Goal: Check status: Check status

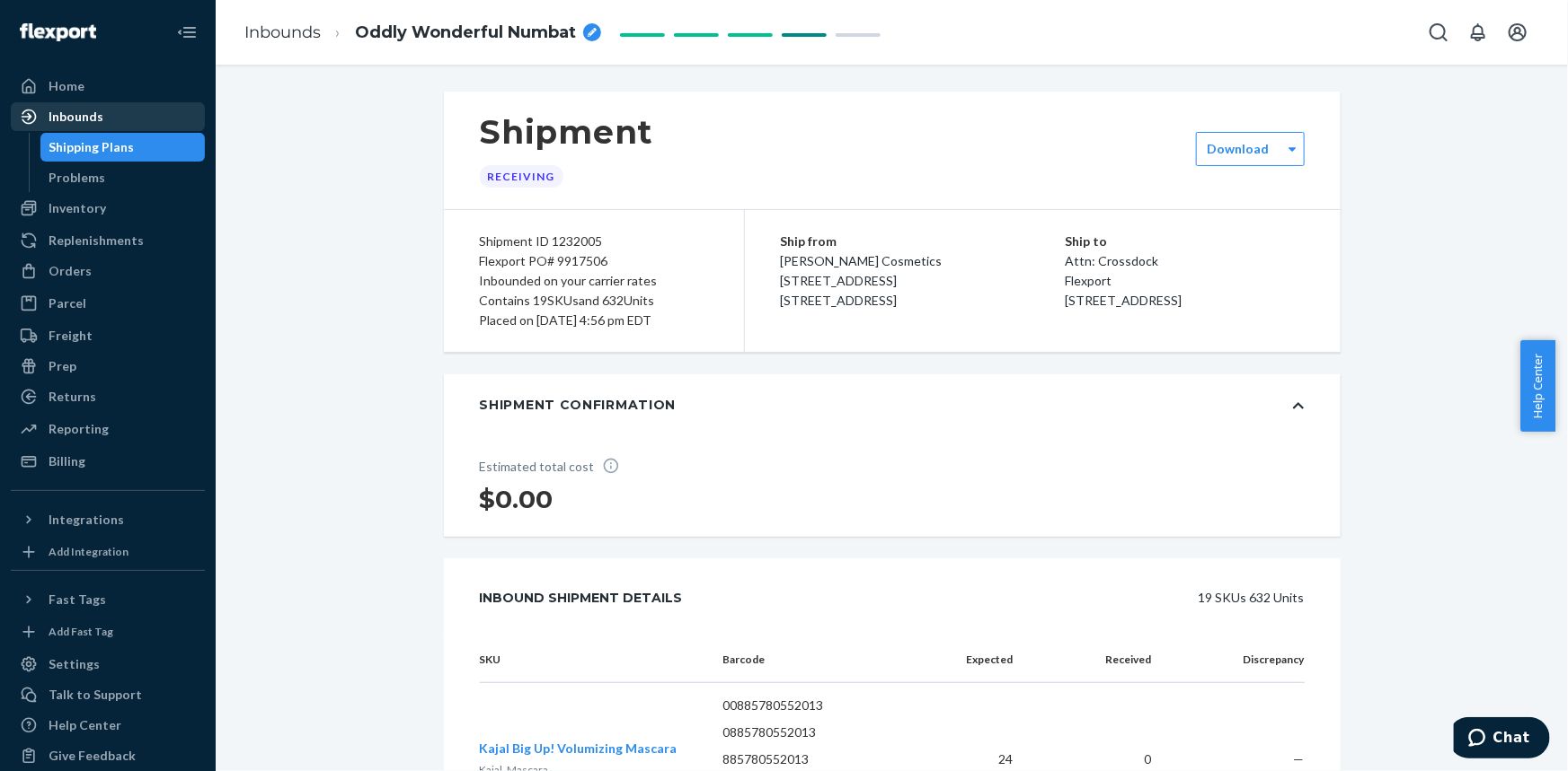
click at [89, 111] on div "Inbounds" at bounding box center [76, 117] width 54 height 17
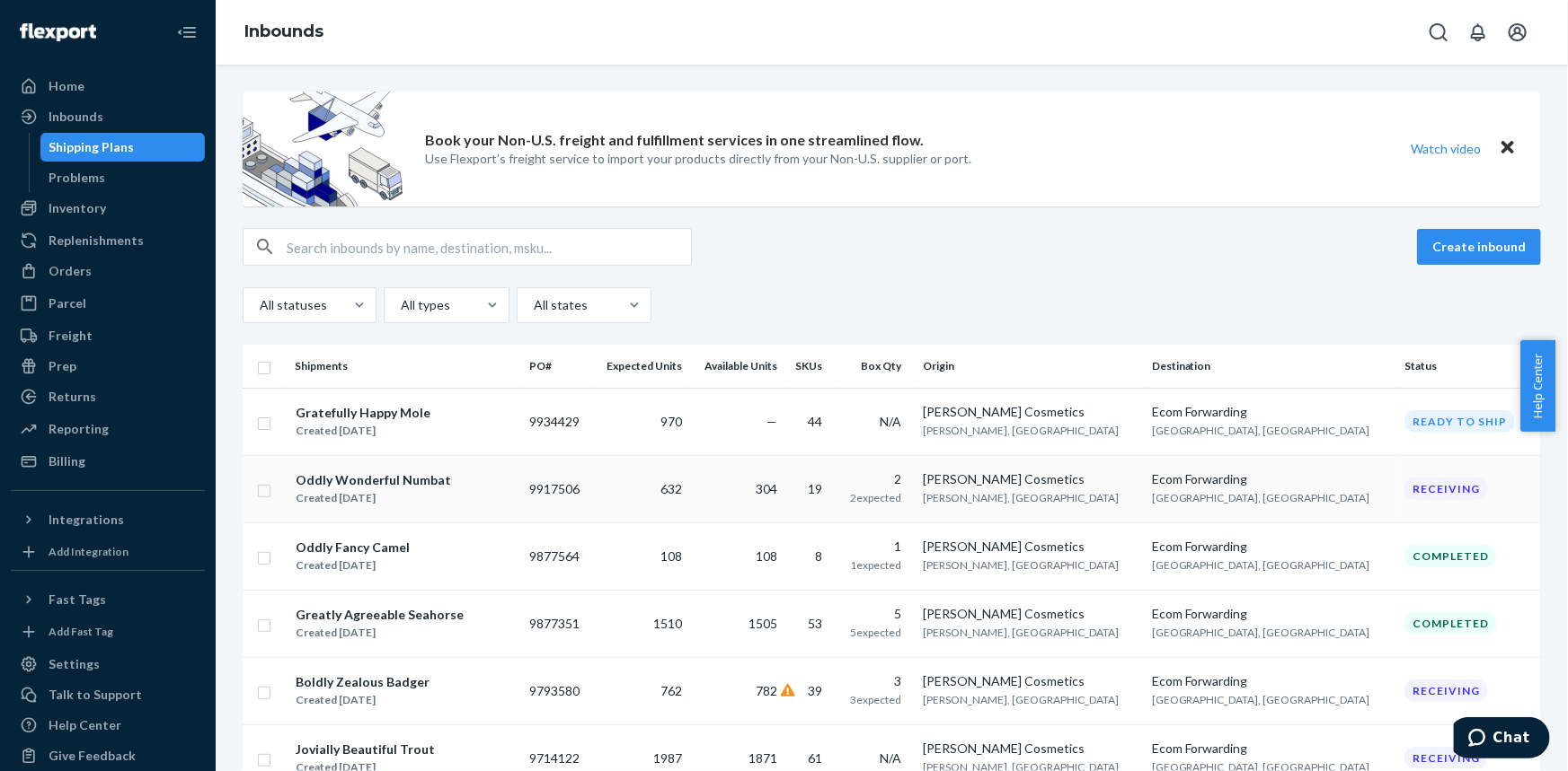
click at [374, 471] on div "Oddly Wonderful Numbat" at bounding box center [373, 480] width 155 height 17
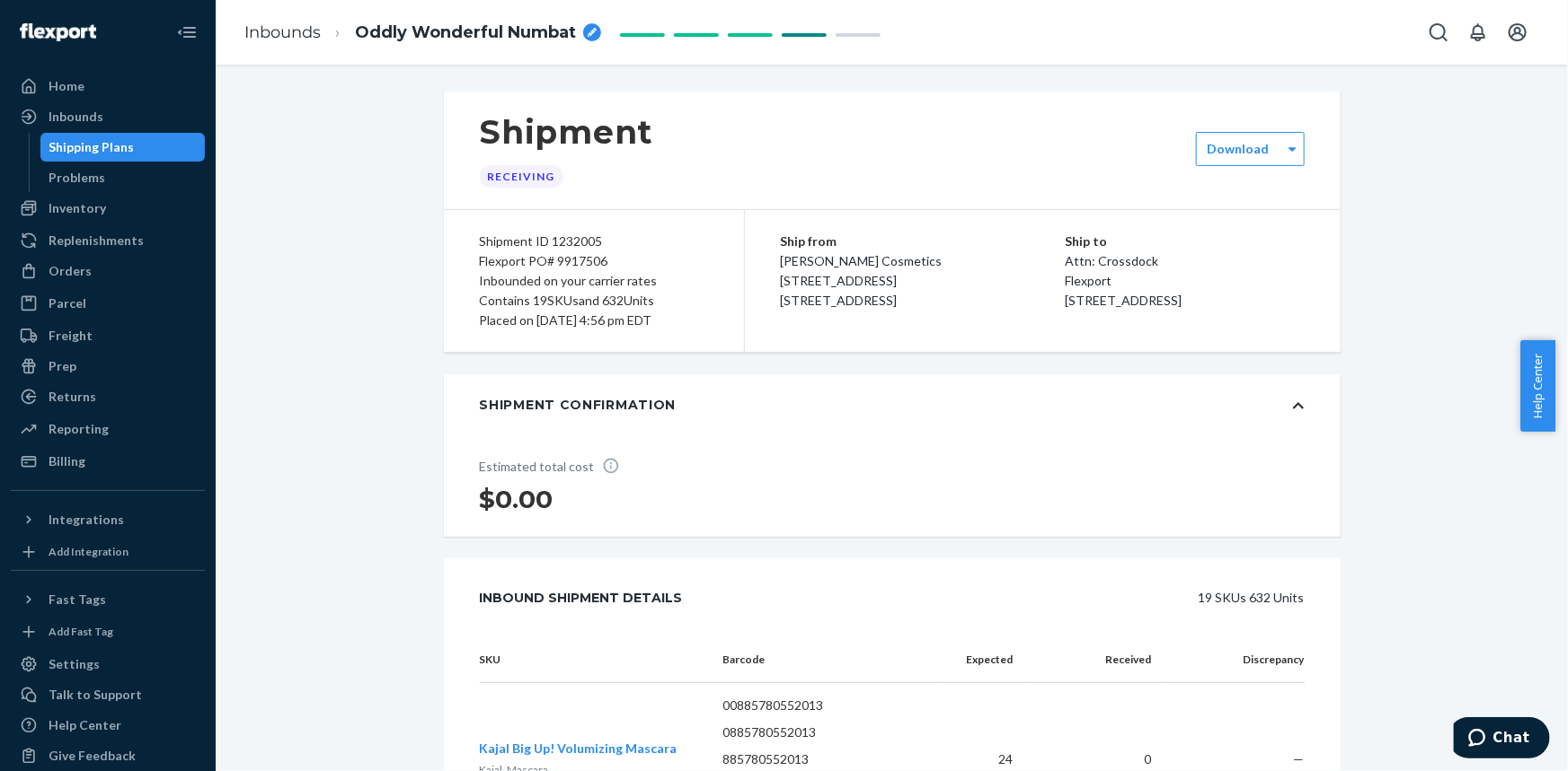
click at [809, 259] on span "[PERSON_NAME] Cosmetics [STREET_ADDRESS] [STREET_ADDRESS]" at bounding box center [862, 281] width 161 height 54
click at [101, 123] on div "Inbounds" at bounding box center [108, 117] width 190 height 25
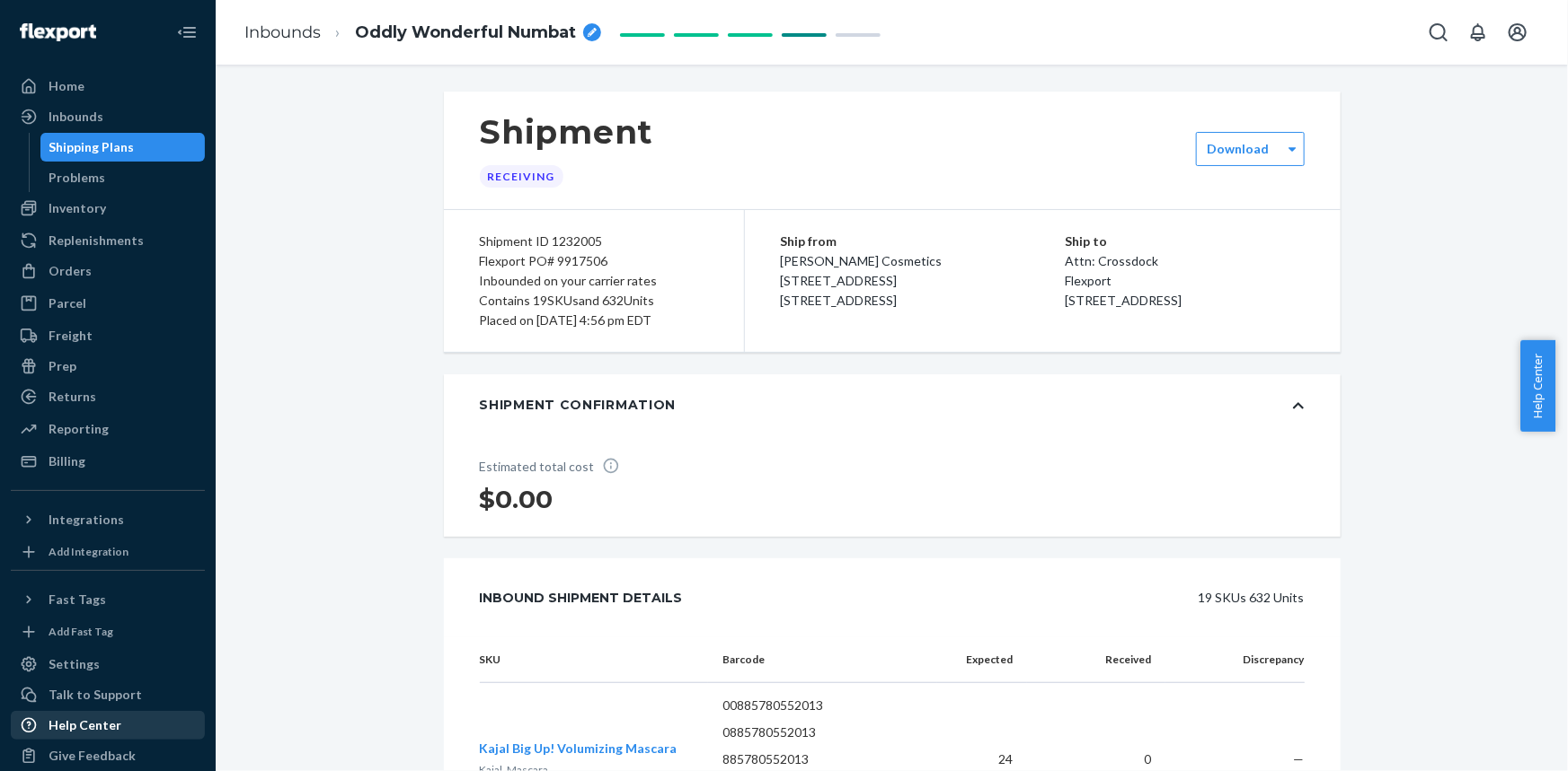
drag, startPoint x: 87, startPoint y: 699, endPoint x: 90, endPoint y: 733, distance: 34.1
click at [516, 244] on div "Shipment ID 1232005" at bounding box center [594, 242] width 228 height 19
click at [540, 240] on div "Shipment ID 1232005" at bounding box center [594, 242] width 228 height 19
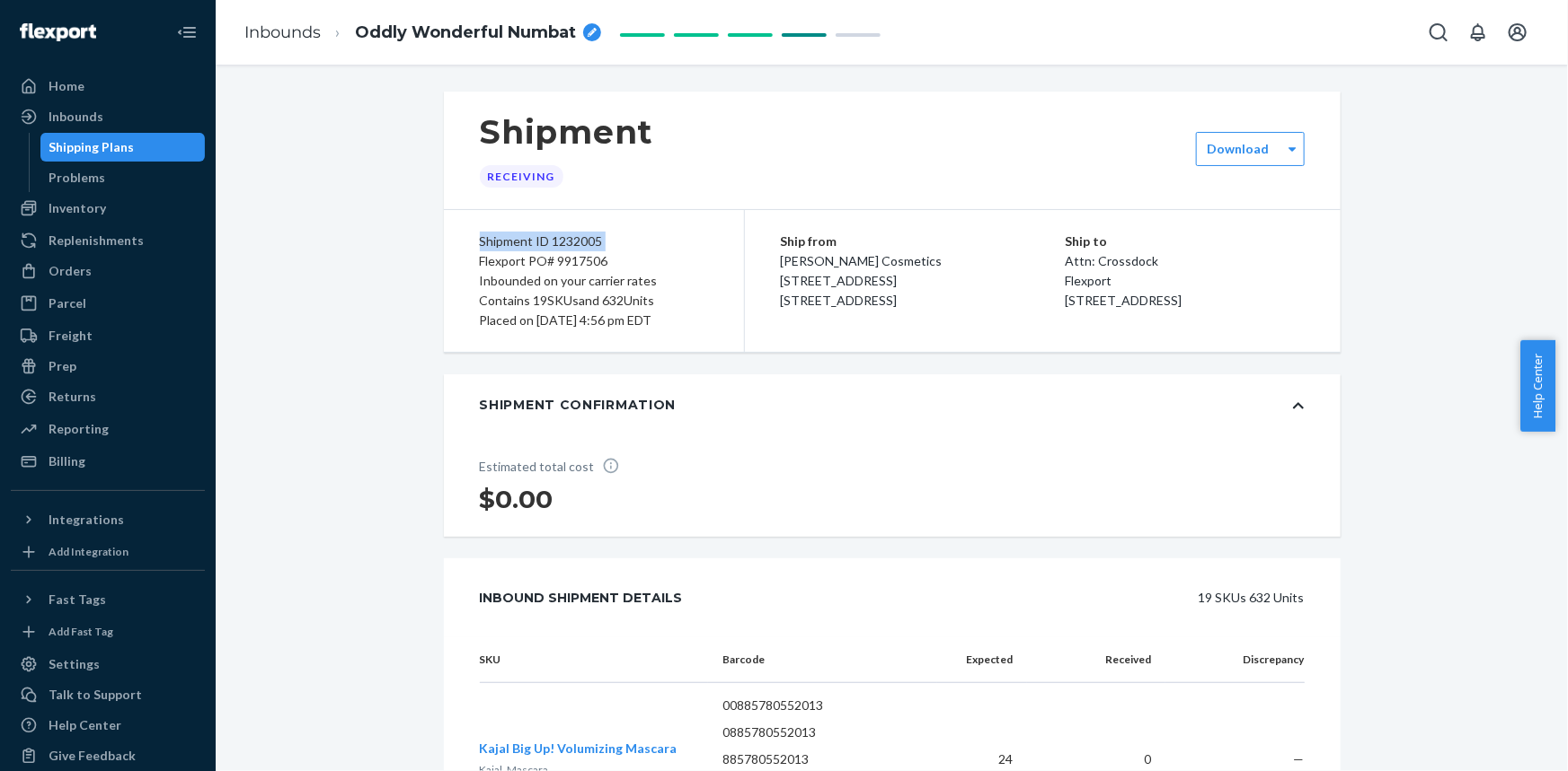
copy div "Shipment ID 1232005"
click at [573, 243] on div "Shipment ID 1232005" at bounding box center [594, 242] width 228 height 19
